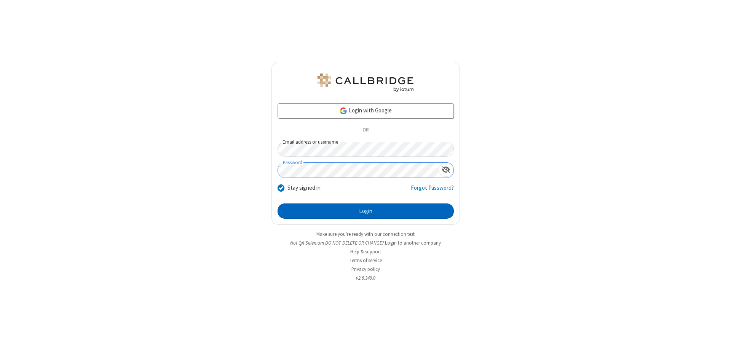
click at [365, 211] on button "Login" at bounding box center [365, 210] width 176 height 15
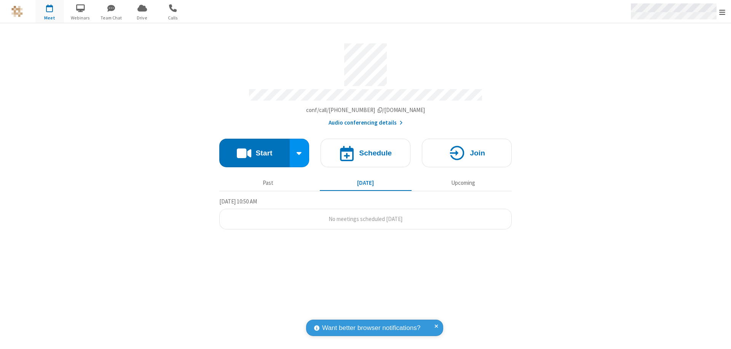
click at [722, 12] on span "Open menu" at bounding box center [722, 12] width 6 height 8
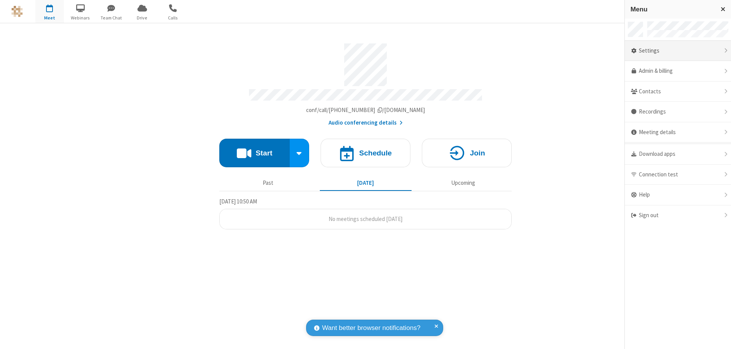
click at [677, 51] on div "Settings" at bounding box center [677, 51] width 106 height 21
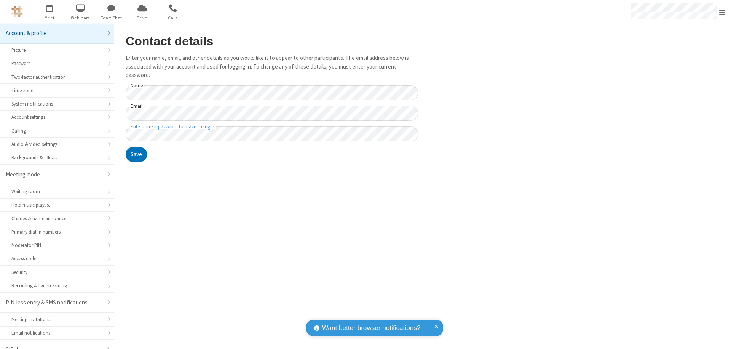
scroll to position [11, 0]
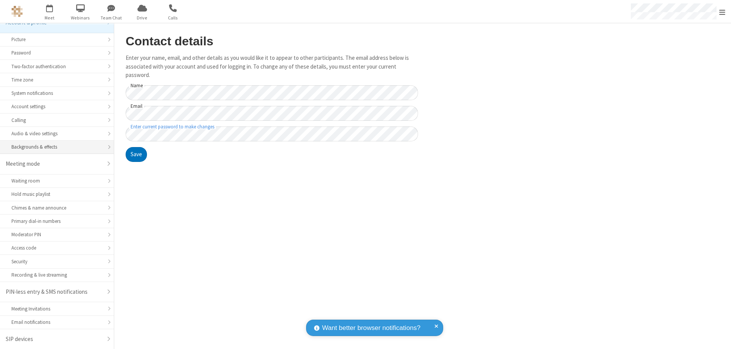
click at [54, 147] on div "Backgrounds & effects" at bounding box center [56, 146] width 91 height 7
